Goal: Information Seeking & Learning: Check status

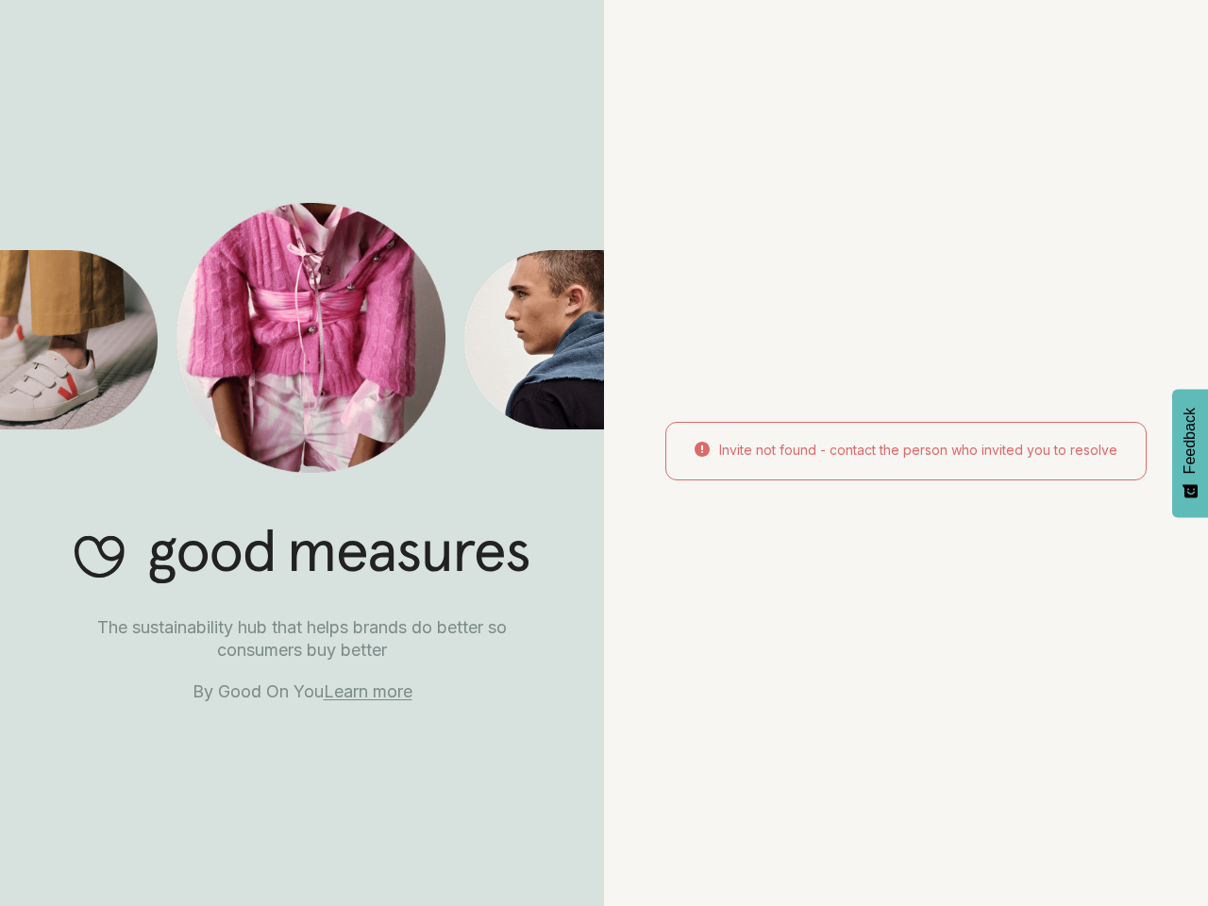
click at [604, 453] on div "Invite not found - contact the person who invited you to resolve" at bounding box center [906, 453] width 604 height 906
click at [1190, 453] on span "Feedback" at bounding box center [1190, 441] width 17 height 66
